Goal: Information Seeking & Learning: Obtain resource

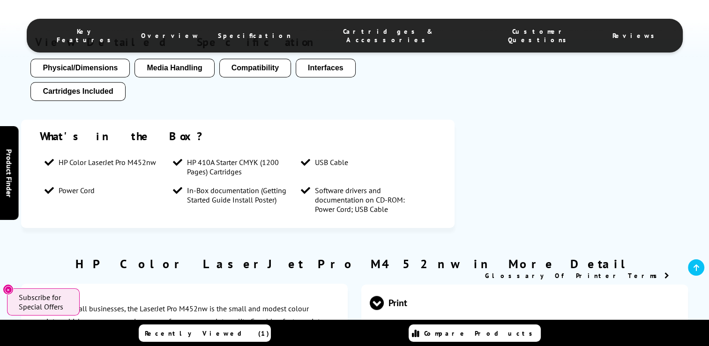
scroll to position [746, 0]
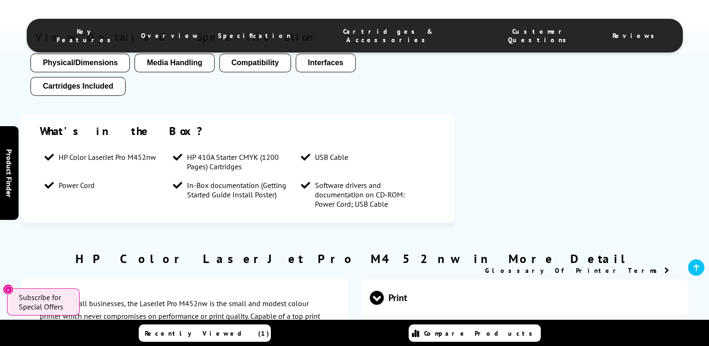
click at [391, 28] on span "Cartridges & Accessories" at bounding box center [388, 35] width 157 height 17
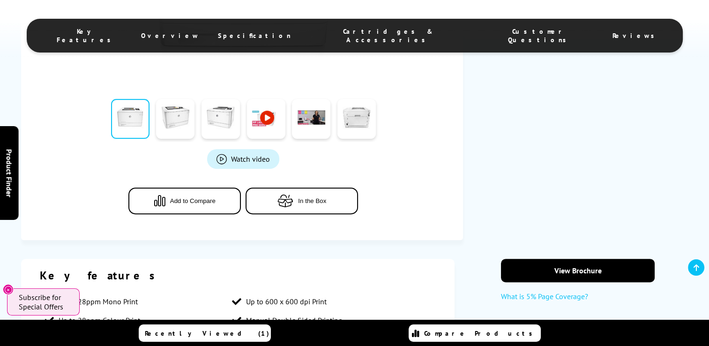
scroll to position [344, 0]
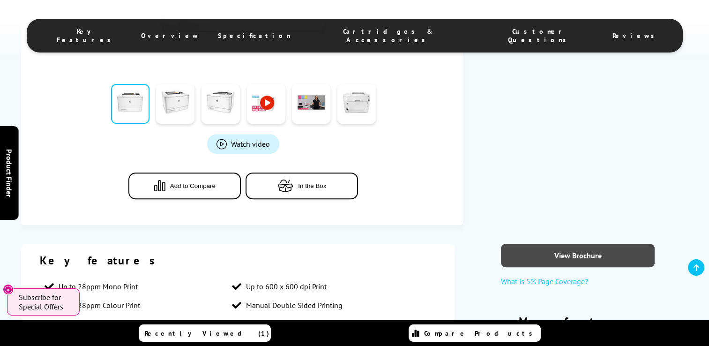
click at [574, 252] on link "View Brochure" at bounding box center [578, 255] width 154 height 23
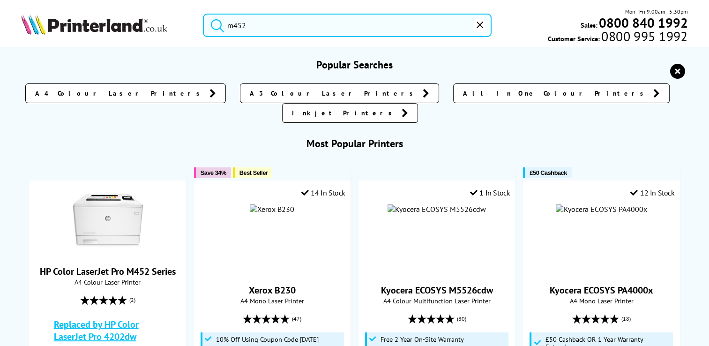
click at [249, 25] on input "m452" at bounding box center [347, 25] width 289 height 23
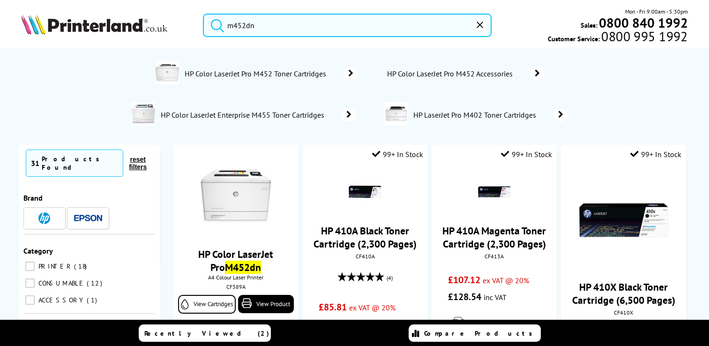
type input "m452dn"
click at [204, 14] on button "submit" at bounding box center [215, 24] width 23 height 21
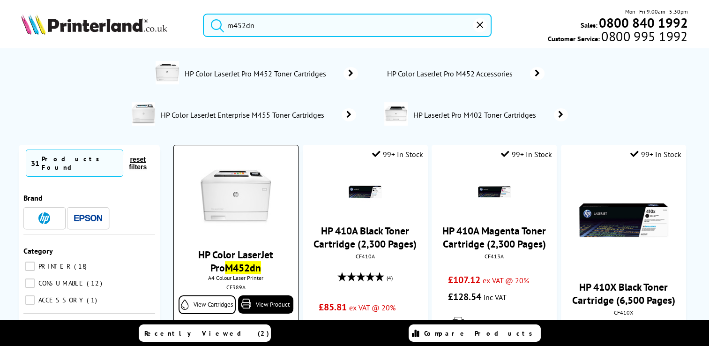
click at [240, 202] on img at bounding box center [236, 197] width 70 height 70
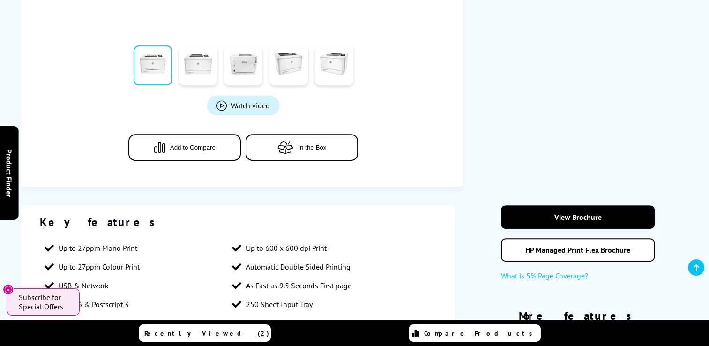
scroll to position [464, 0]
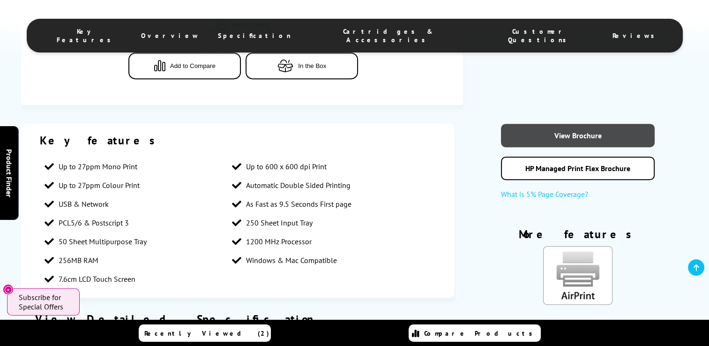
click at [574, 134] on link "View Brochure" at bounding box center [578, 135] width 154 height 23
